Goal: Information Seeking & Learning: Check status

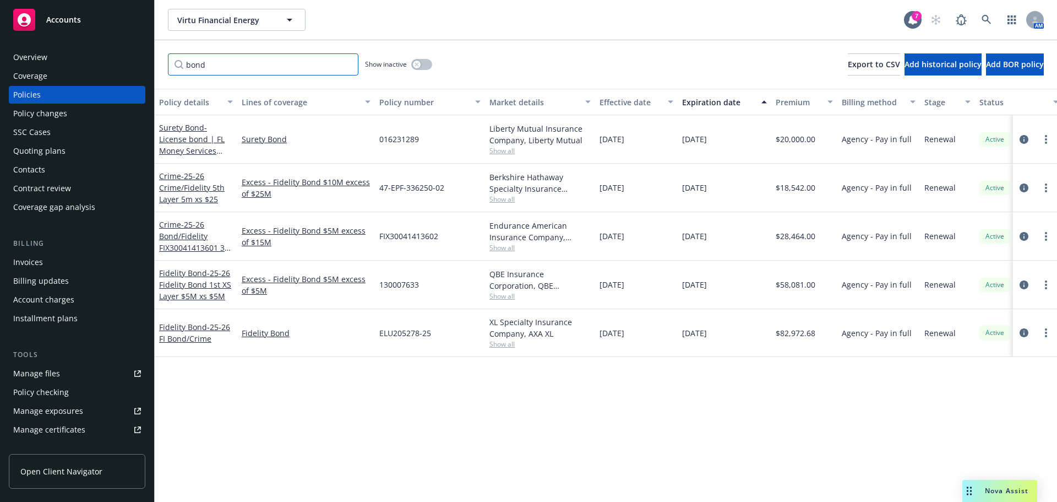
drag, startPoint x: 210, startPoint y: 70, endPoint x: 155, endPoint y: 70, distance: 55.1
click at [155, 70] on div "bond Show inactive Export to CSV Add historical policy Add BOR policy" at bounding box center [606, 64] width 903 height 48
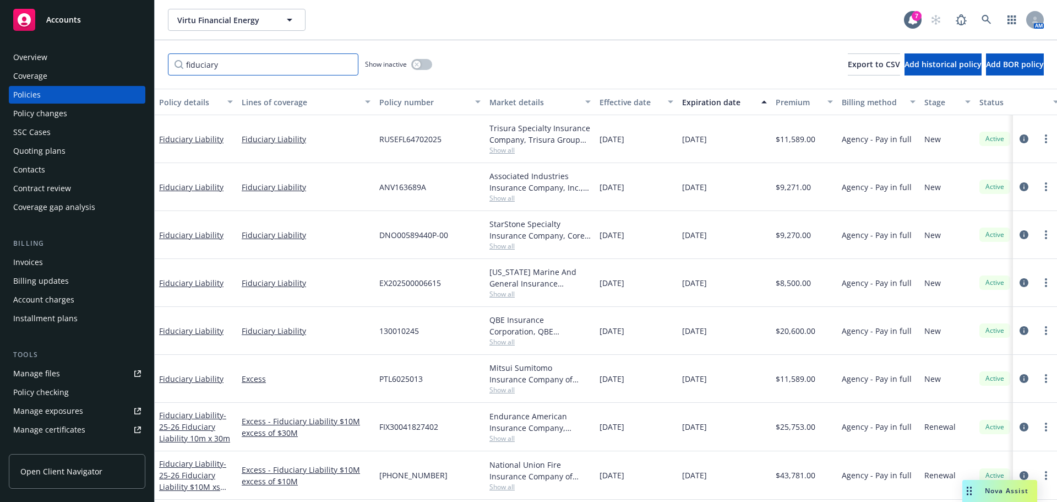
type input "fiduciary"
click at [189, 186] on link "Fiduciary Liability" at bounding box center [191, 187] width 64 height 10
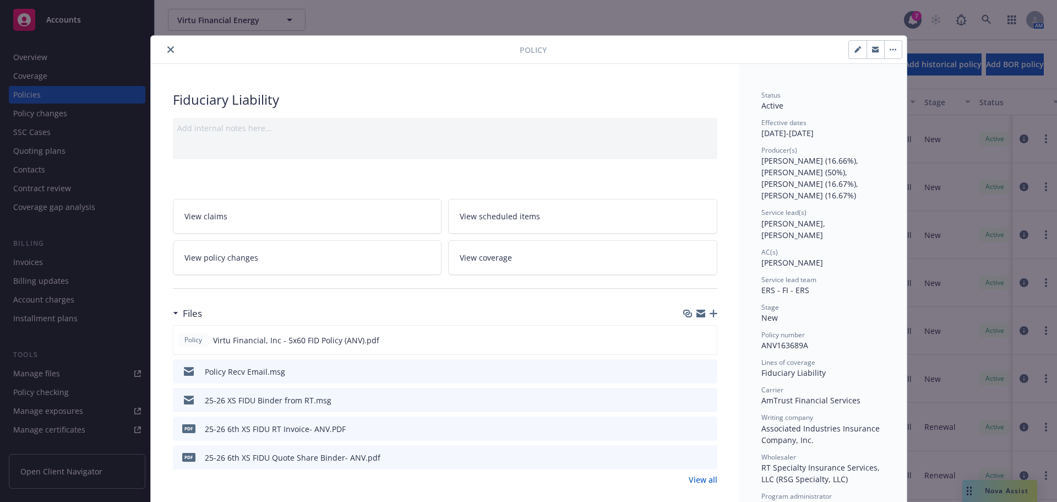
click at [167, 51] on icon "close" at bounding box center [170, 49] width 7 height 7
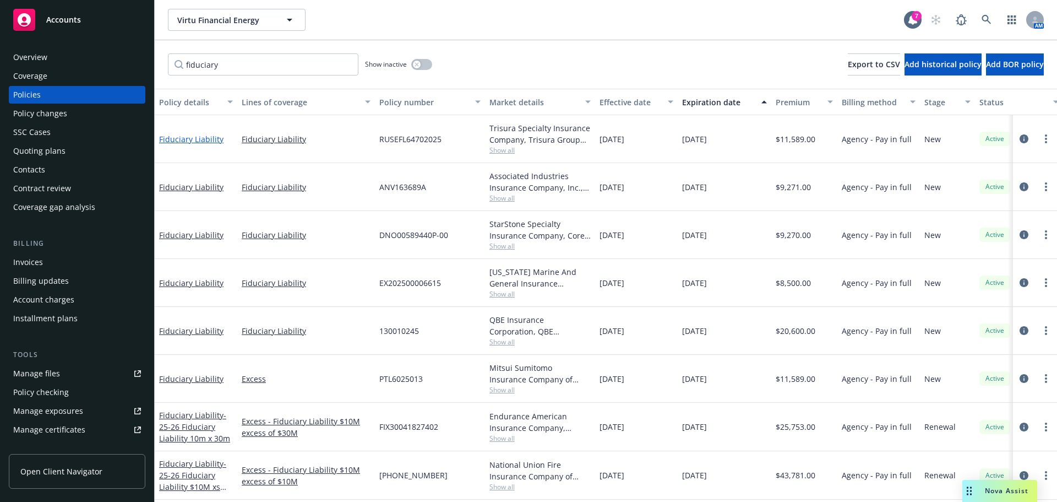
click at [199, 141] on link "Fiduciary Liability" at bounding box center [191, 139] width 64 height 10
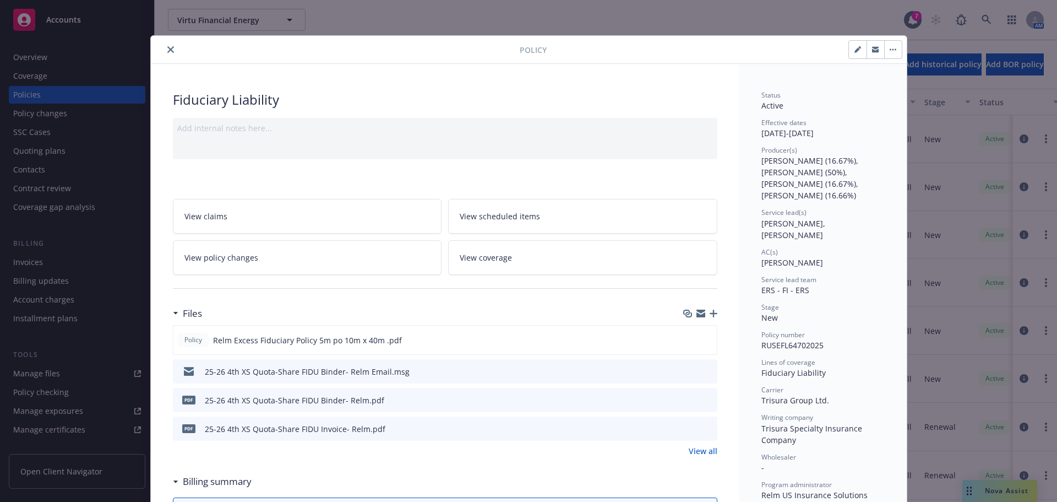
click at [167, 48] on icon "close" at bounding box center [170, 49] width 7 height 7
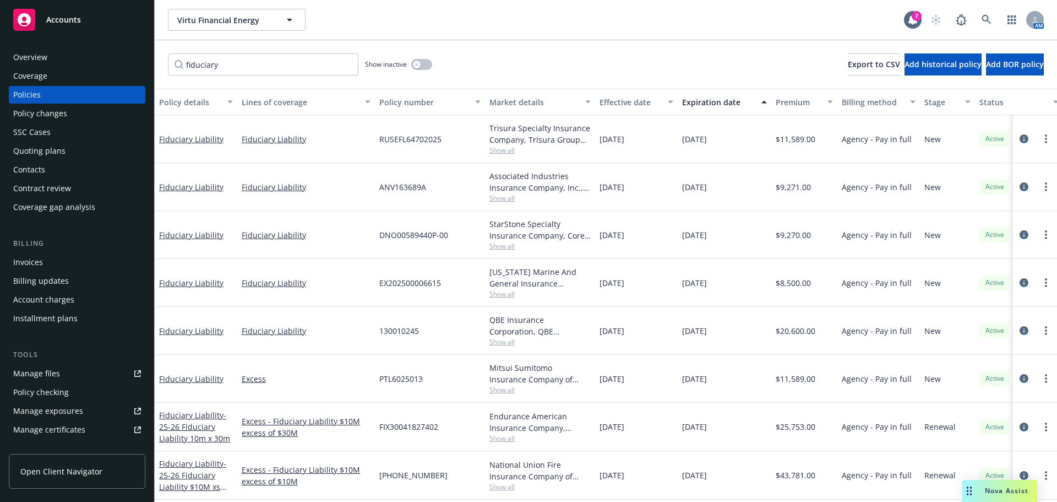
click at [202, 241] on div "Fiduciary Liability" at bounding box center [196, 235] width 83 height 48
click at [200, 233] on link "Fiduciary Liability" at bounding box center [191, 235] width 64 height 10
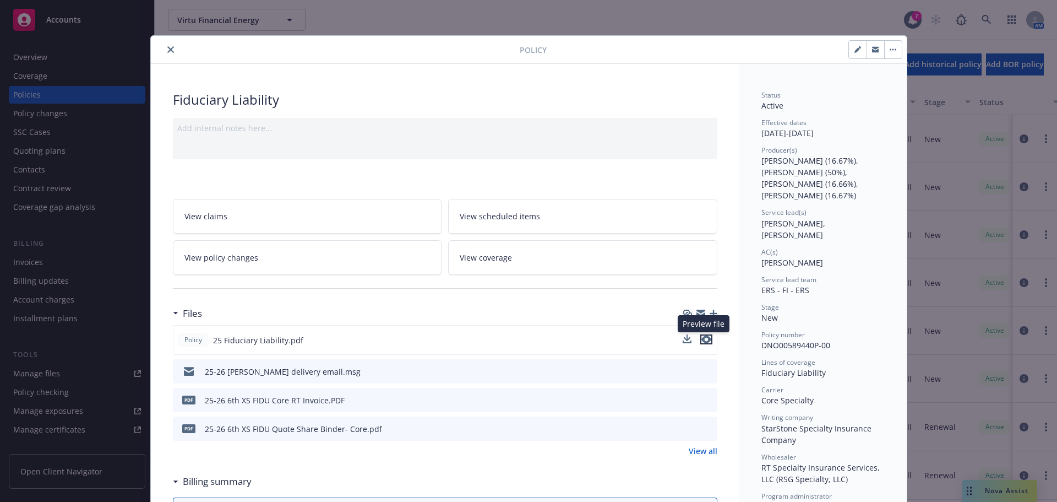
click at [702, 340] on icon "preview file" at bounding box center [707, 339] width 10 height 8
